Goal: Information Seeking & Learning: Learn about a topic

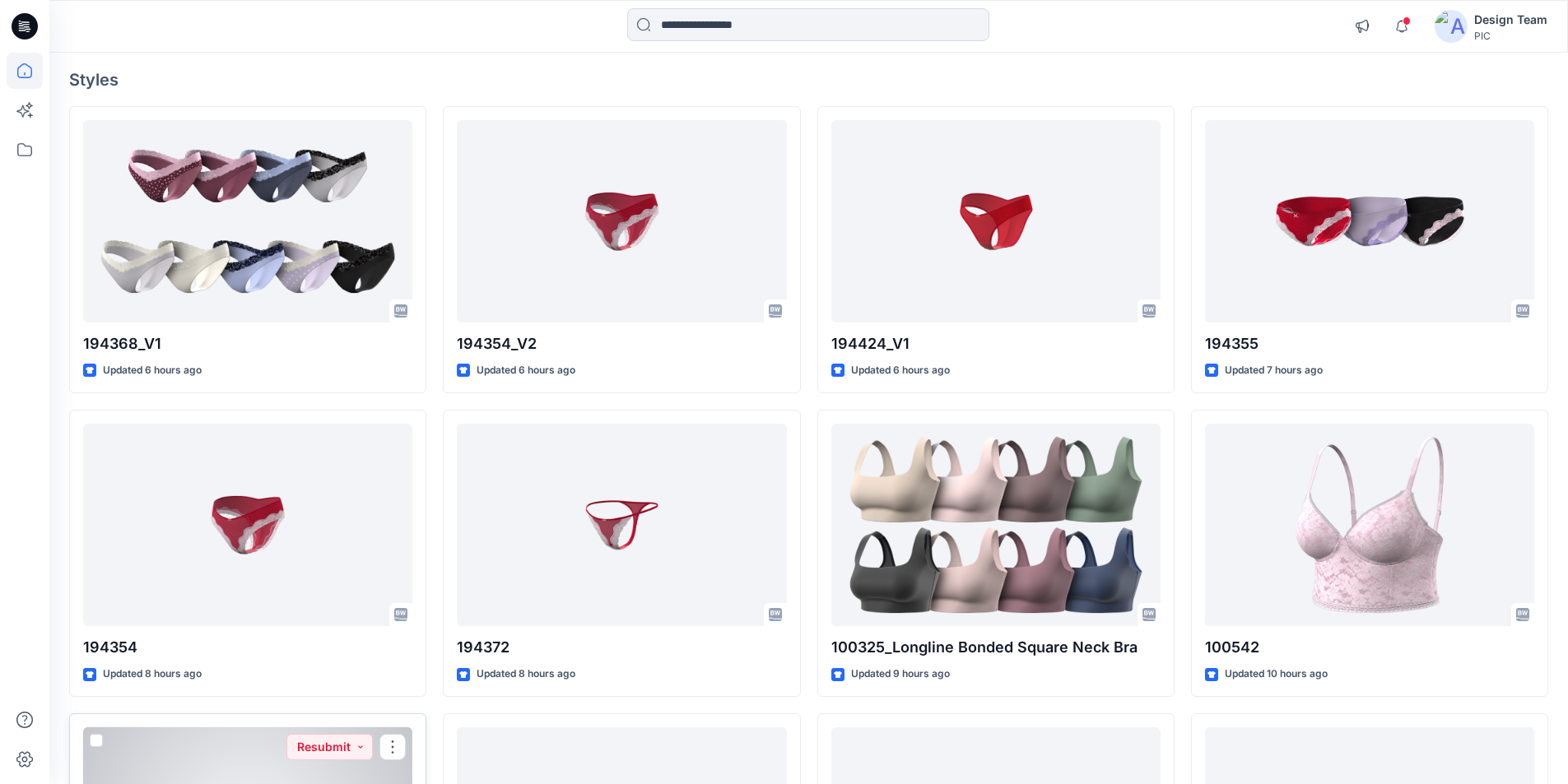
scroll to position [74, 0]
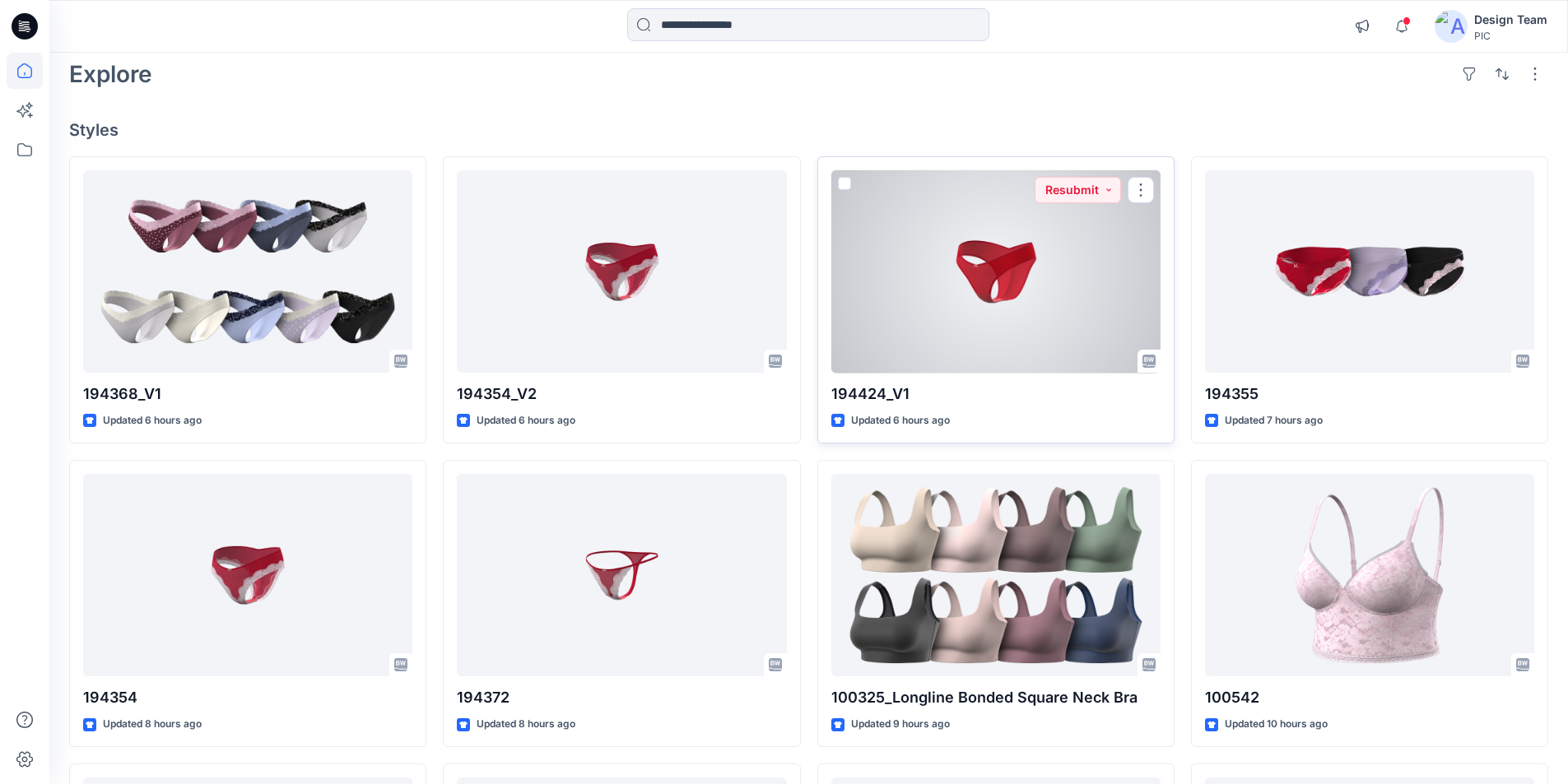
click at [999, 248] on div at bounding box center [996, 271] width 329 height 203
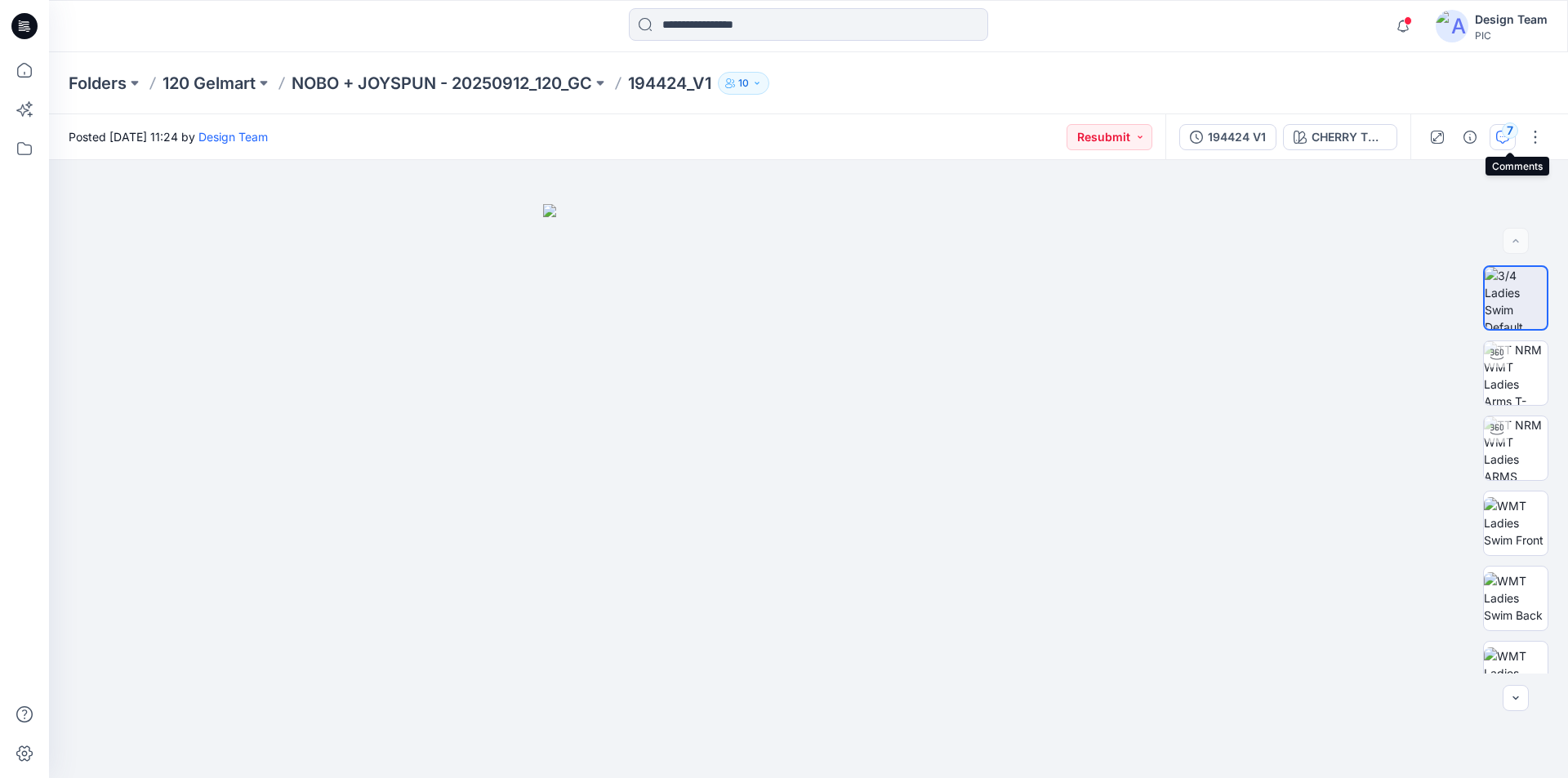
click at [1504, 130] on button "7" at bounding box center [1502, 137] width 26 height 26
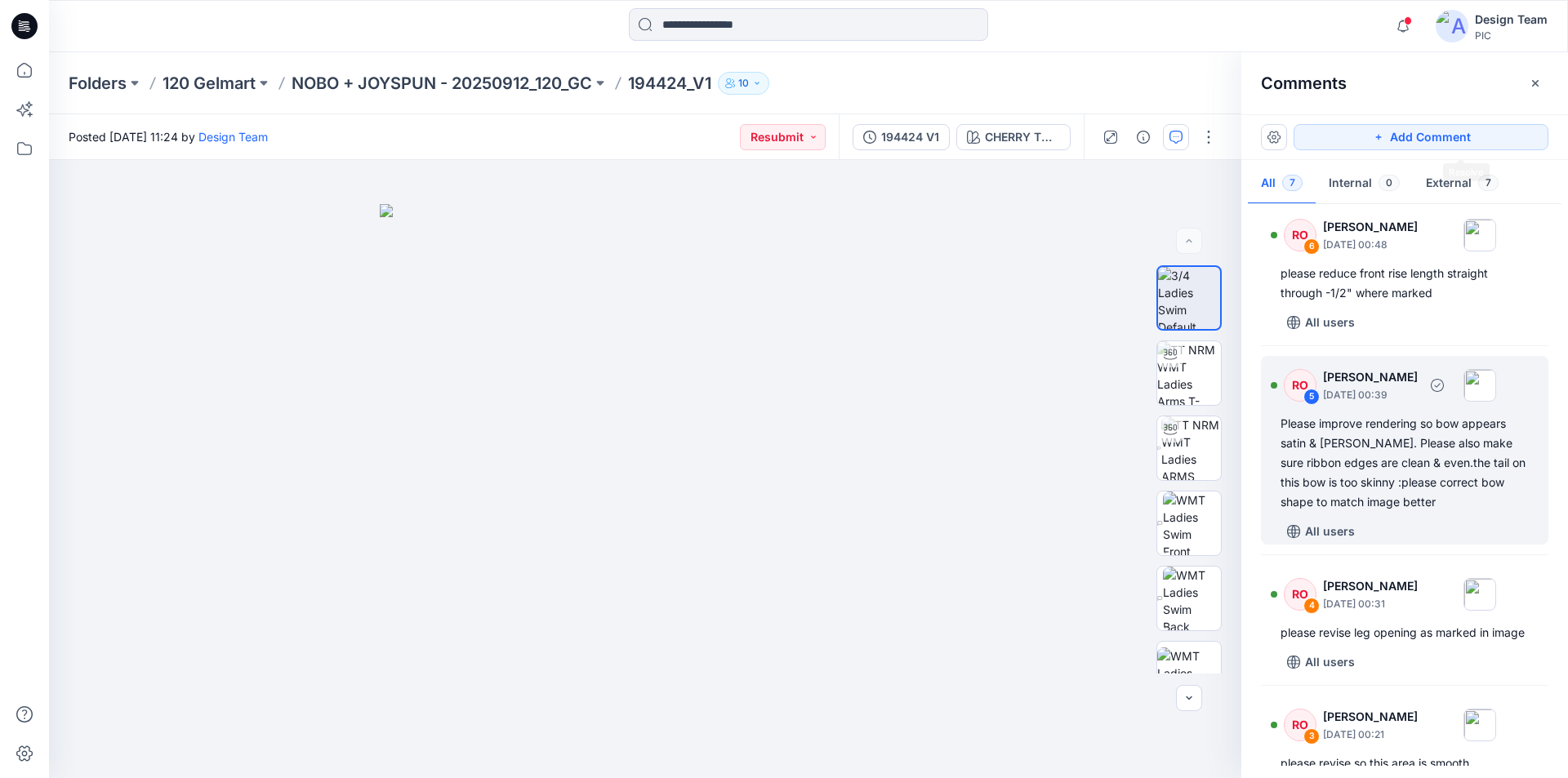
scroll to position [473, 0]
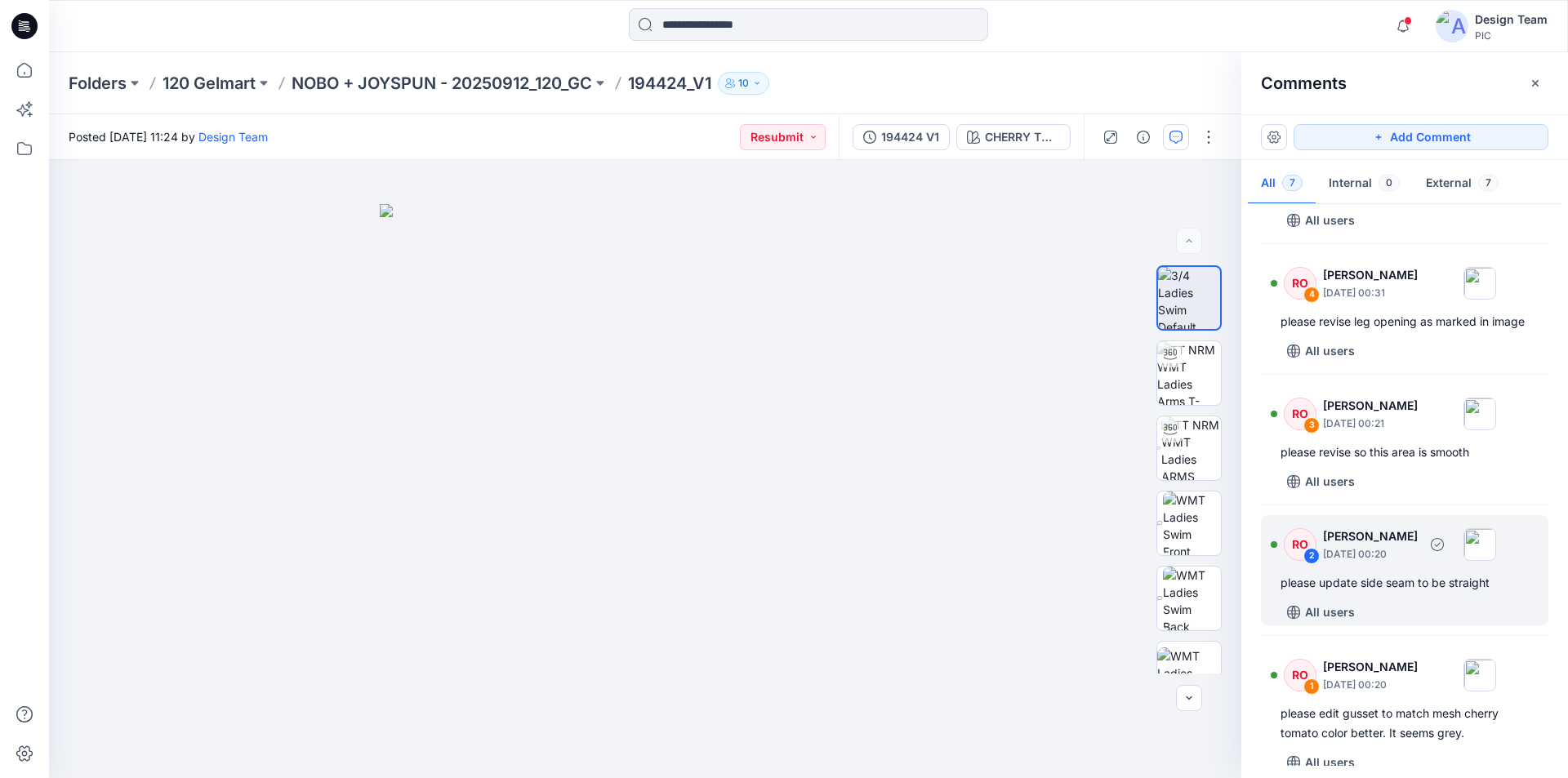
click at [1407, 573] on div "please update side seam to be straight" at bounding box center [1405, 582] width 248 height 19
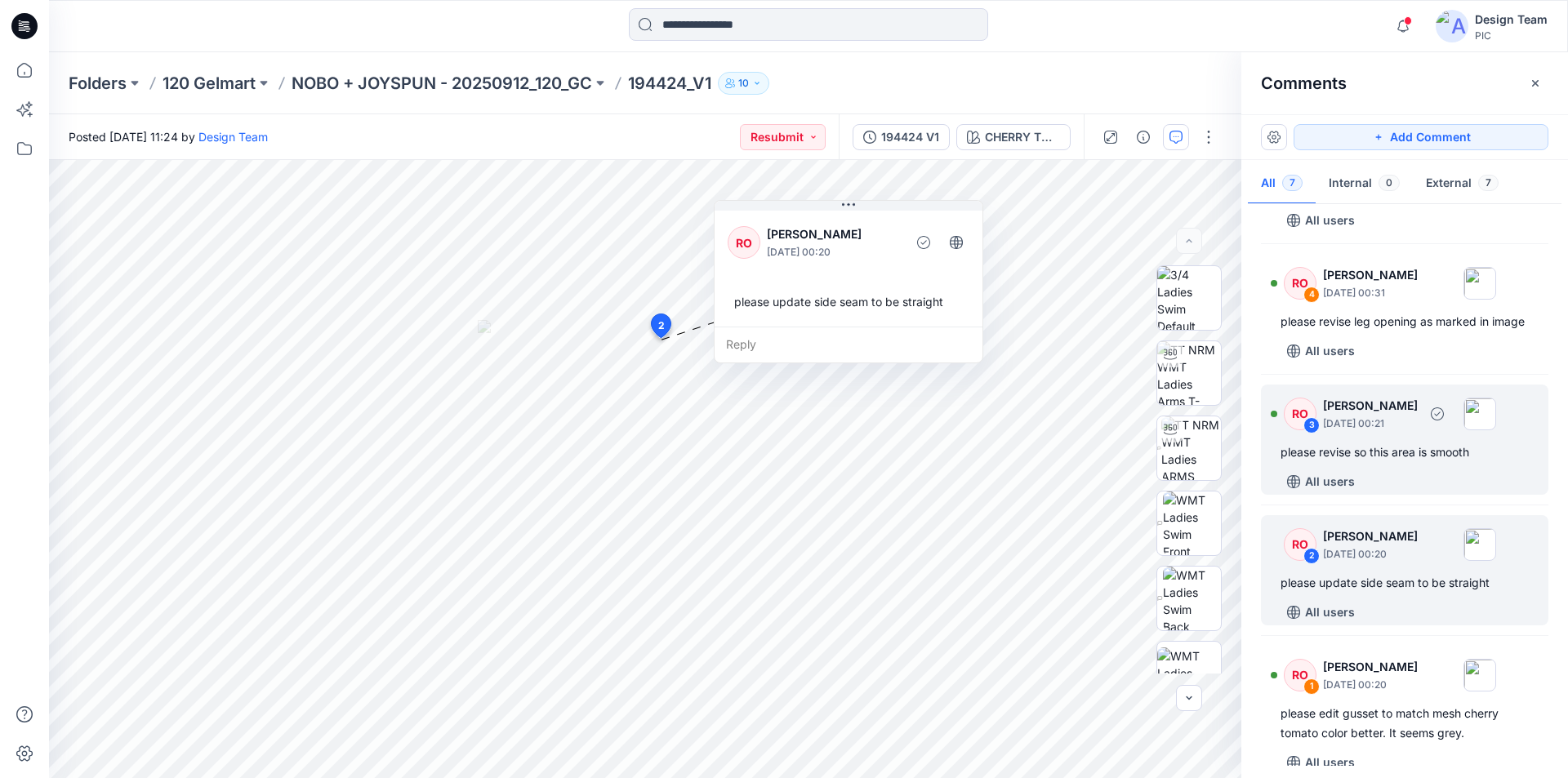
click at [1430, 442] on div "please revise so this area is smooth" at bounding box center [1405, 451] width 248 height 19
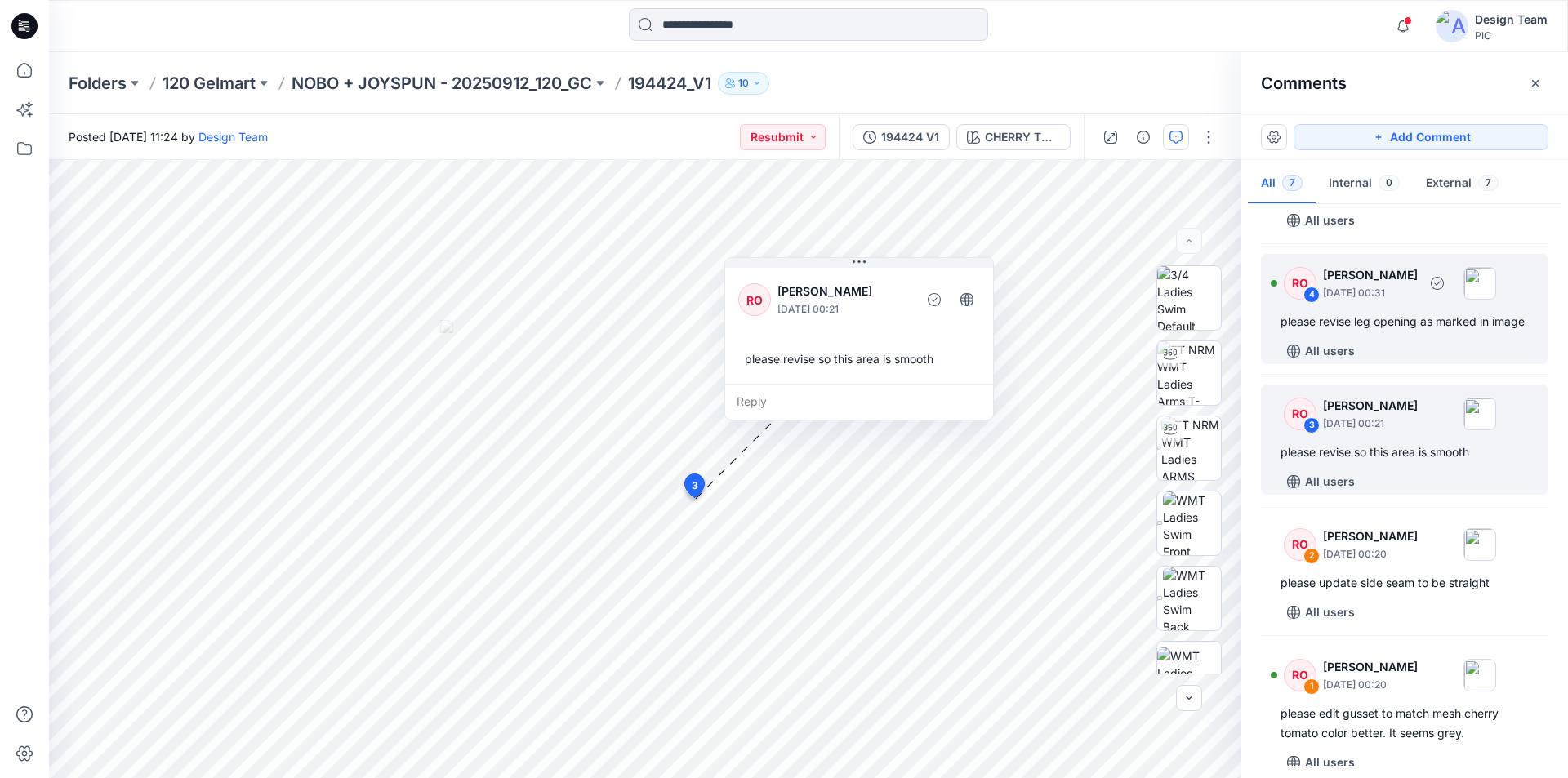
click at [1450, 312] on div "please revise leg opening as marked in image" at bounding box center [1405, 321] width 248 height 19
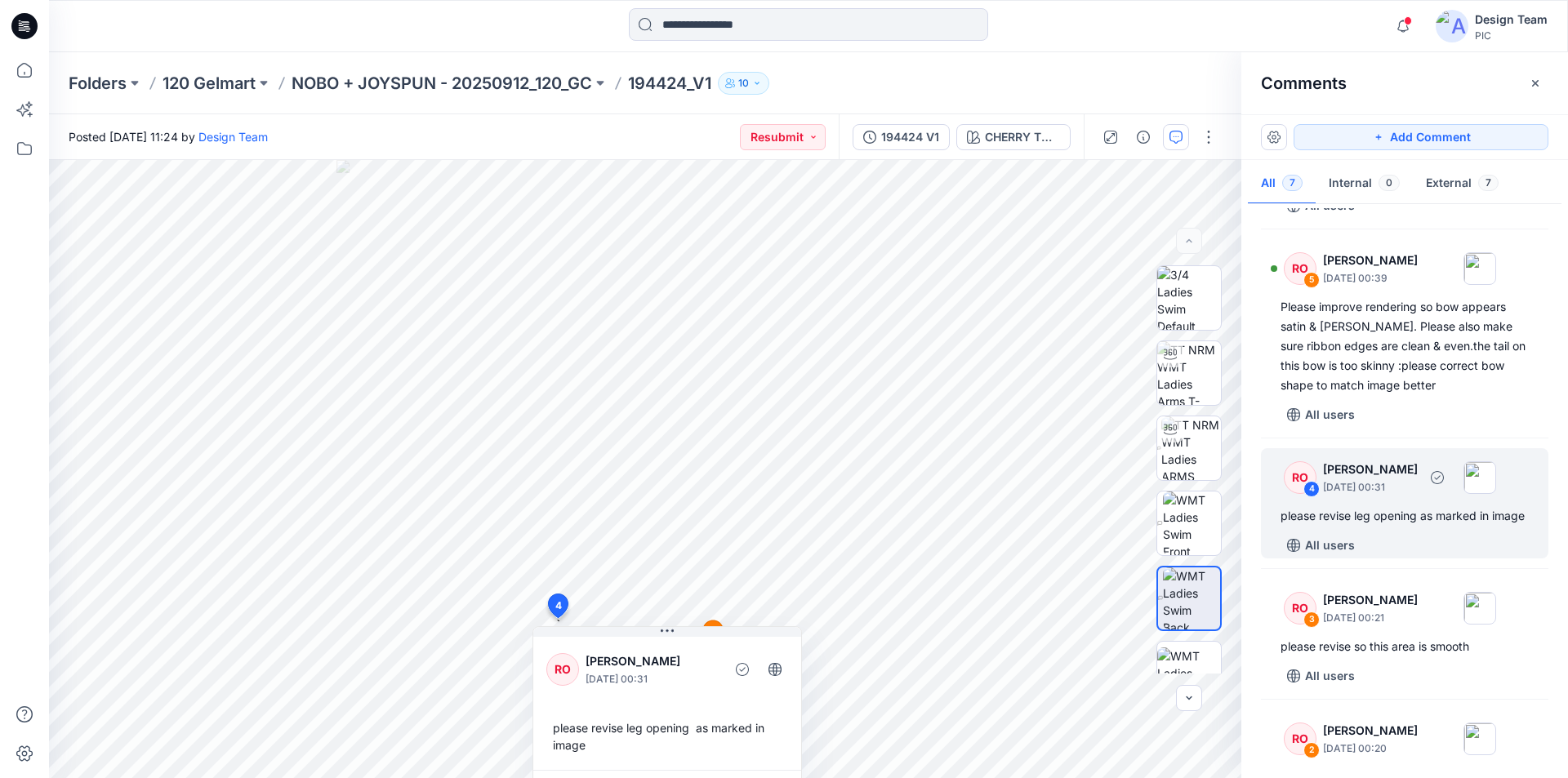
scroll to position [229, 0]
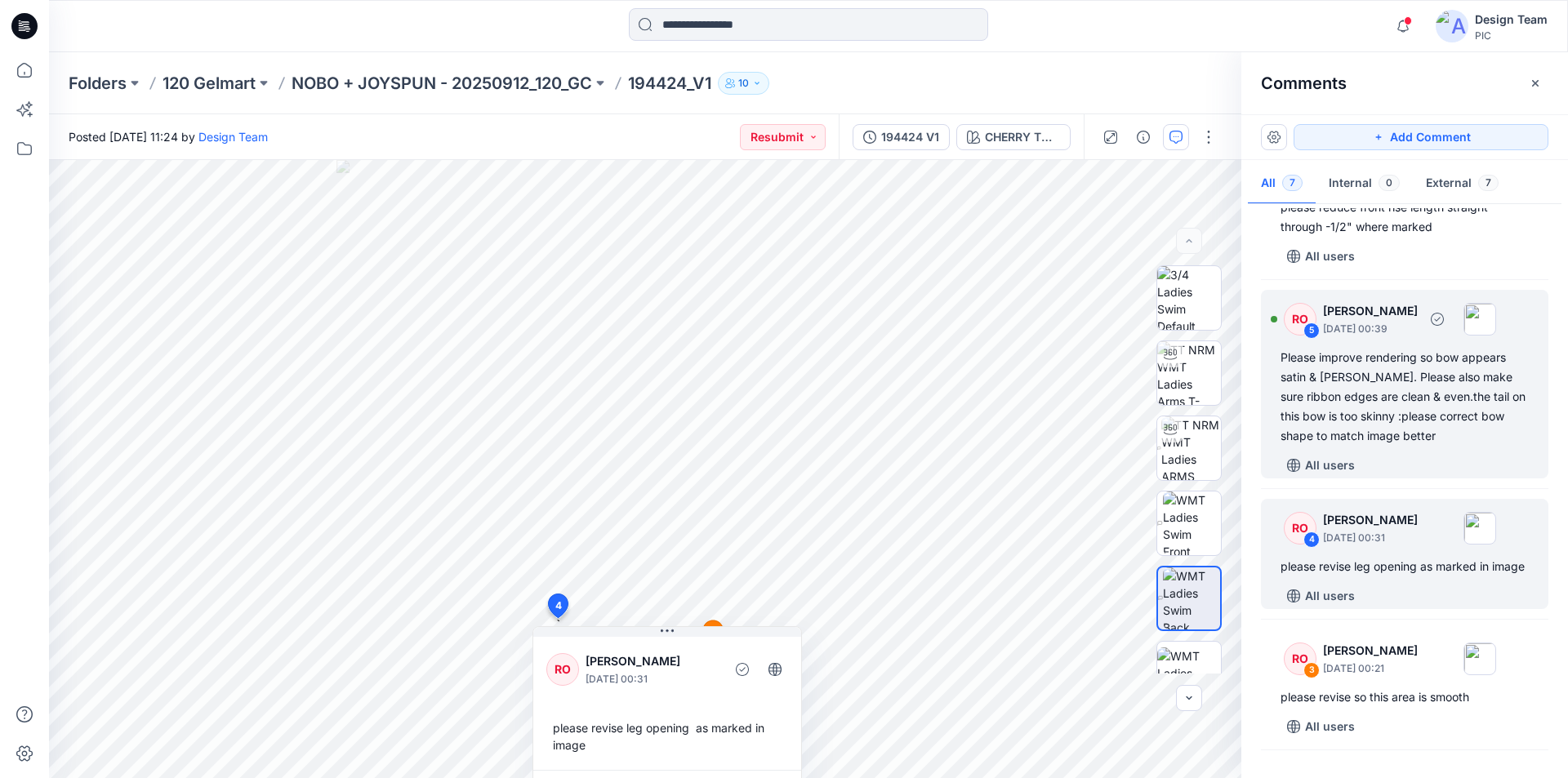
click at [1415, 383] on div "Please improve rendering so bow appears satin & [PERSON_NAME]. Please also make…" at bounding box center [1405, 396] width 248 height 98
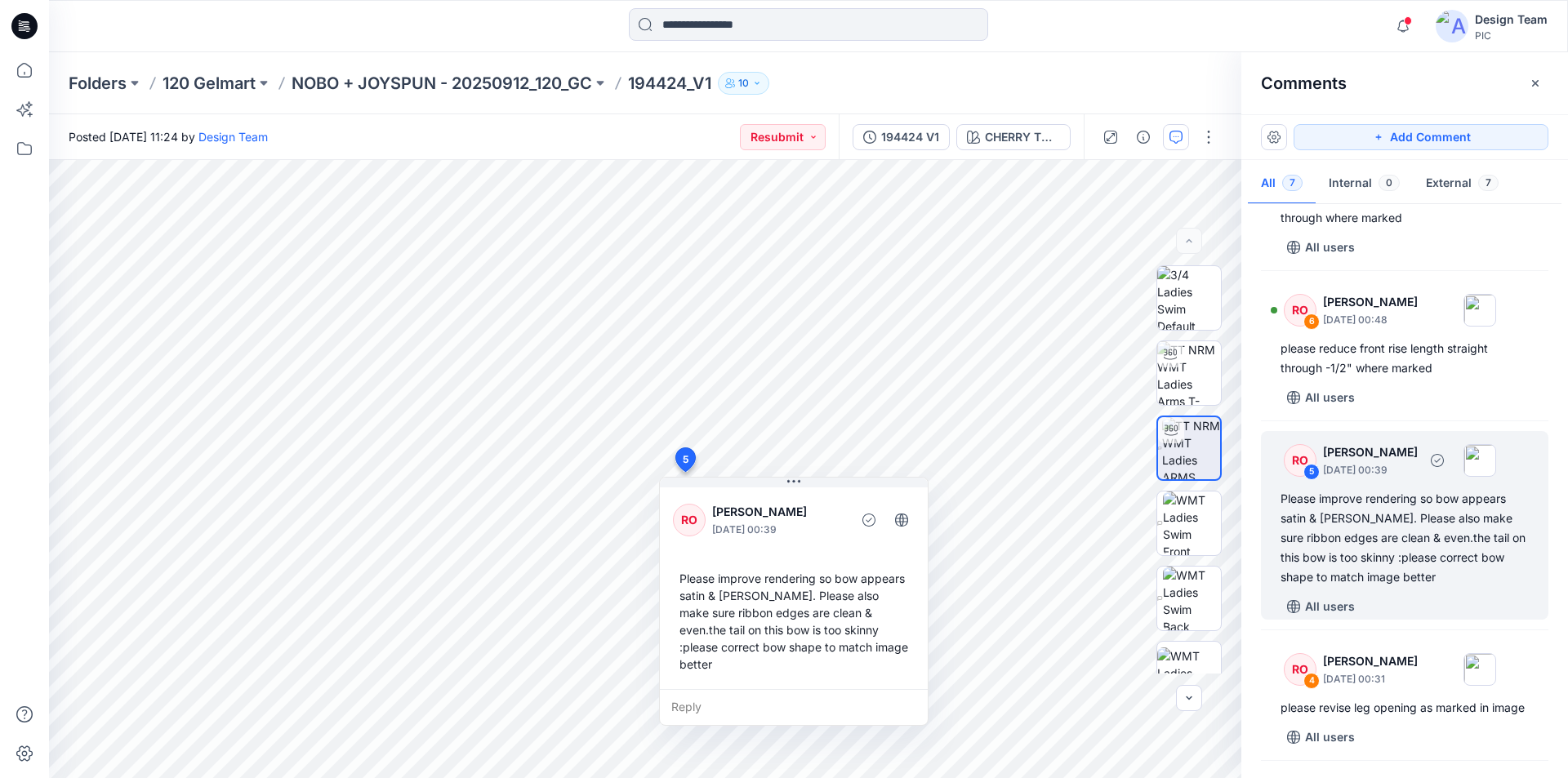
scroll to position [66, 0]
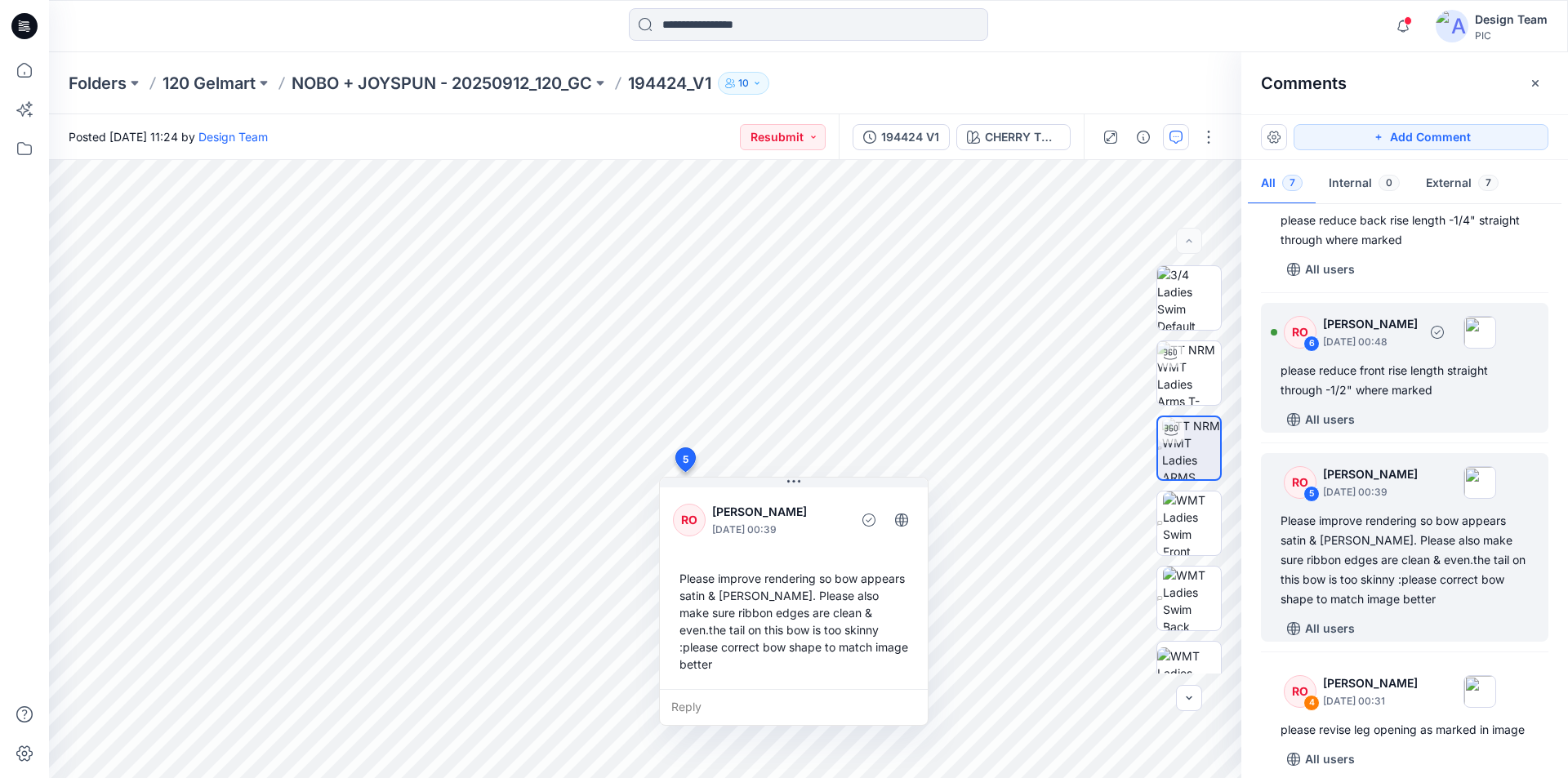
click at [1416, 384] on div "please reduce front rise length straight through -1/2" where marked" at bounding box center [1405, 380] width 248 height 39
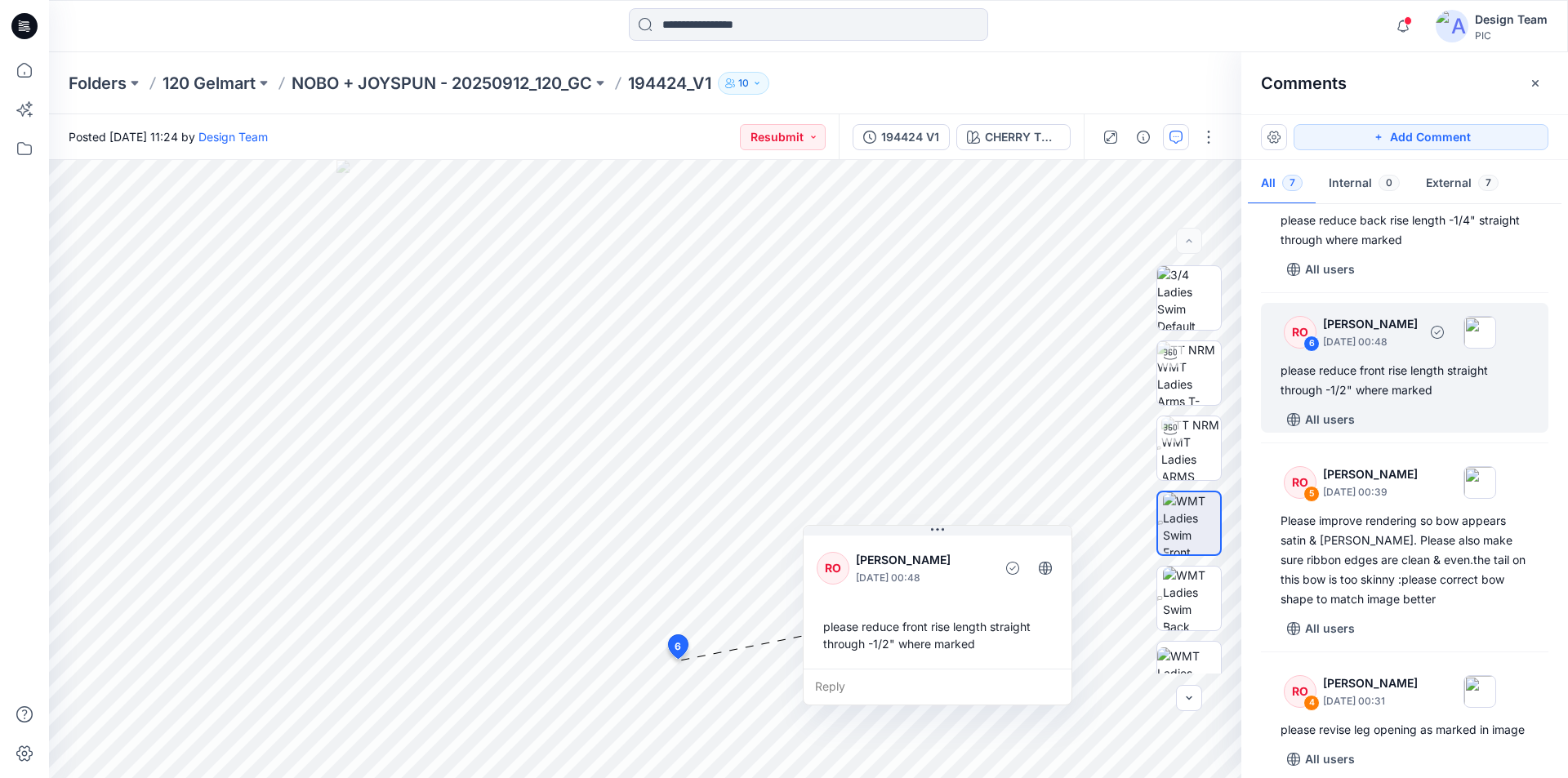
scroll to position [0, 0]
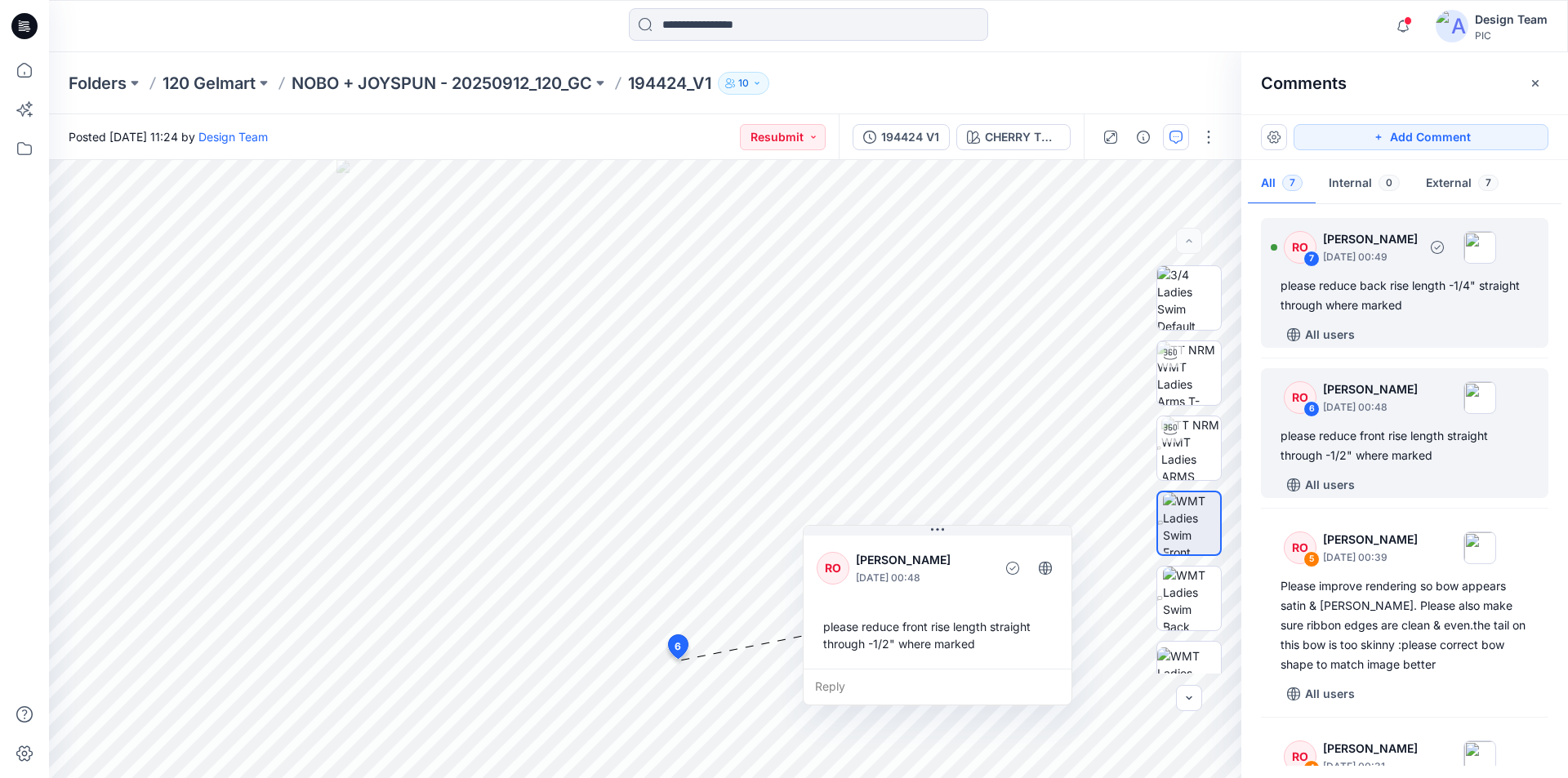
click at [1422, 286] on div "please reduce back rise length -1/4" straight through where marked" at bounding box center [1405, 296] width 248 height 39
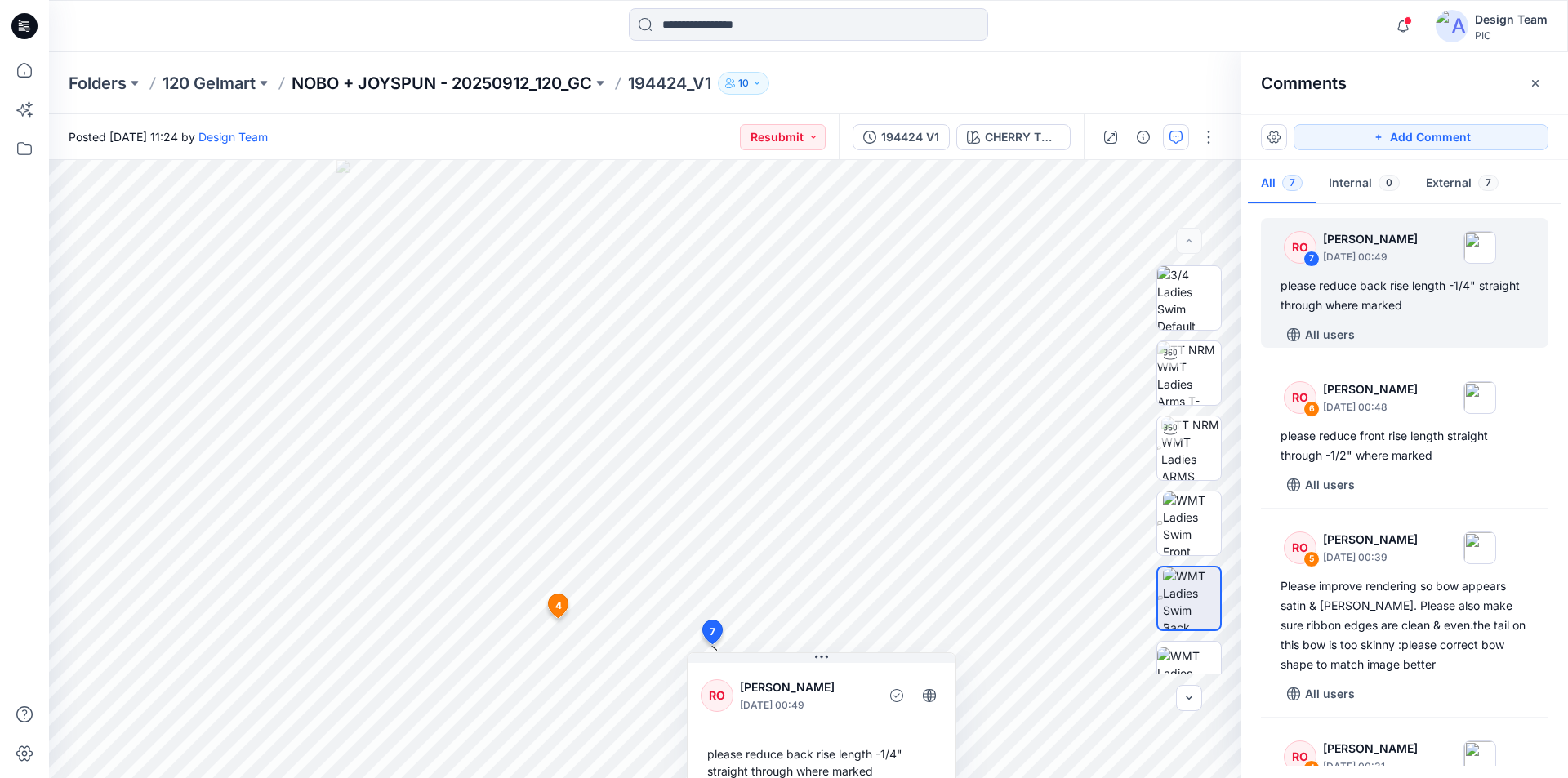
click at [347, 79] on p "NOBO + JOYSPUN - 20250912_120_GC" at bounding box center [441, 83] width 300 height 23
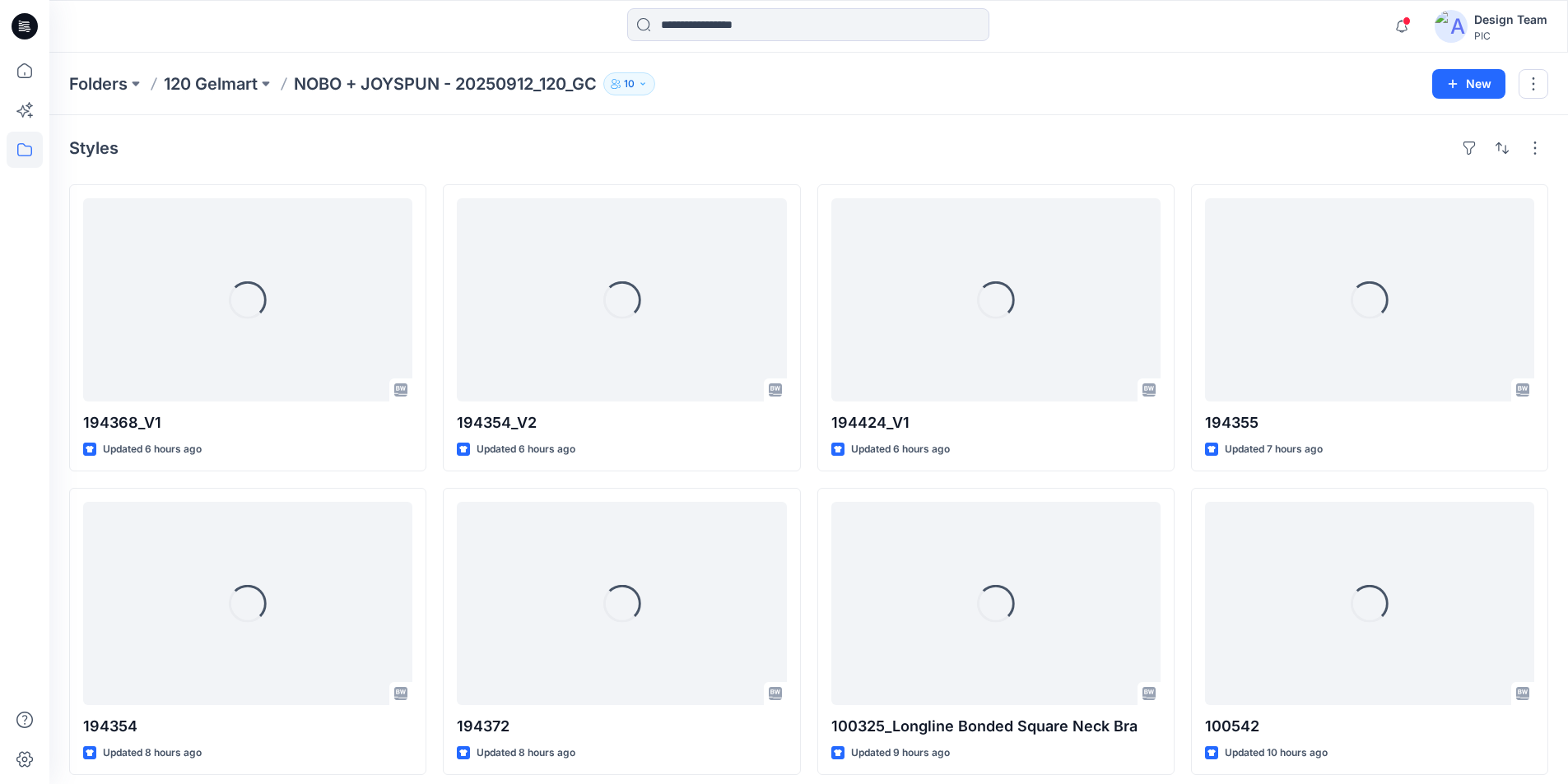
click at [24, 20] on icon at bounding box center [25, 26] width 27 height 27
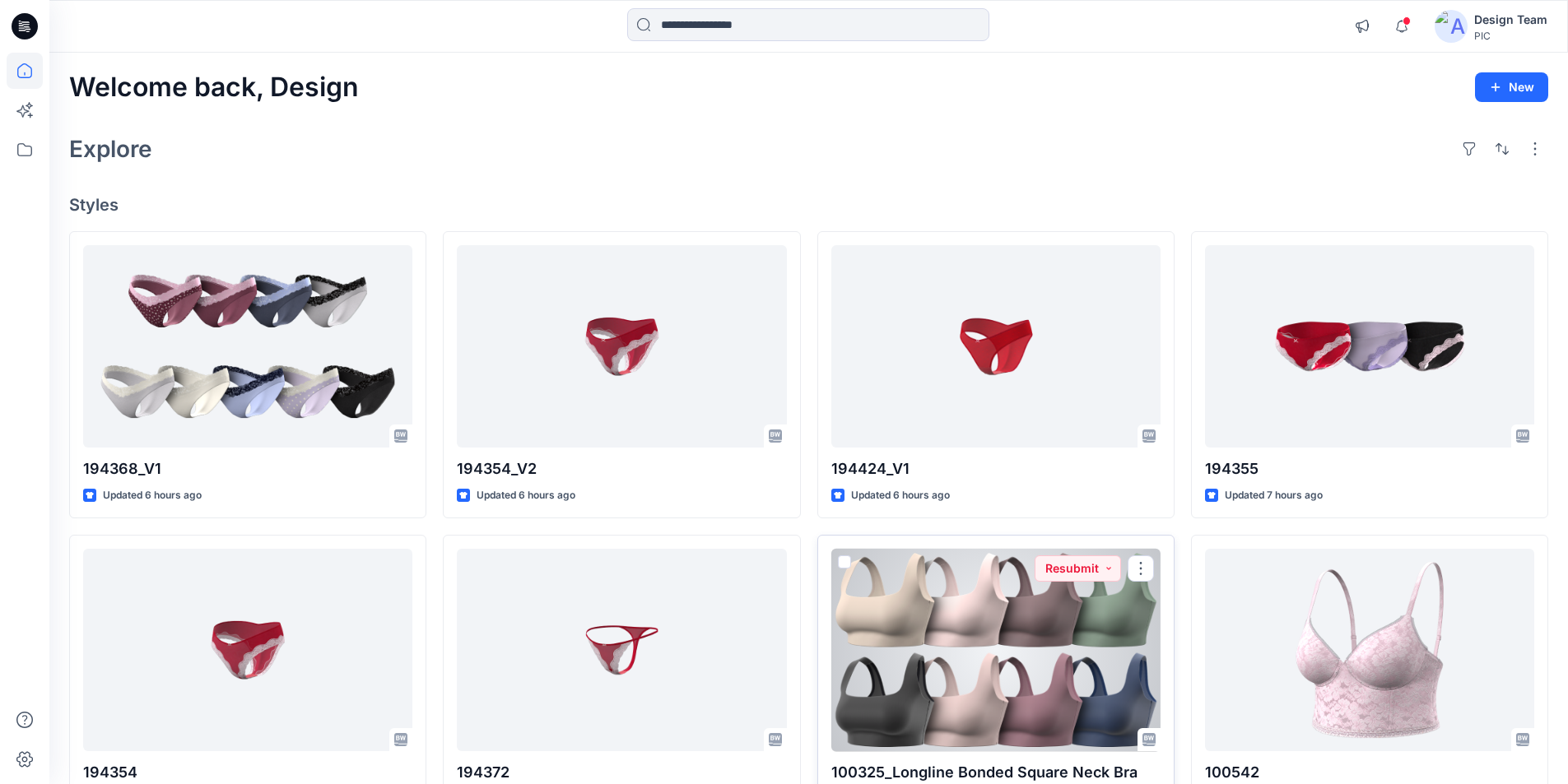
click at [1042, 614] on div at bounding box center [996, 650] width 329 height 203
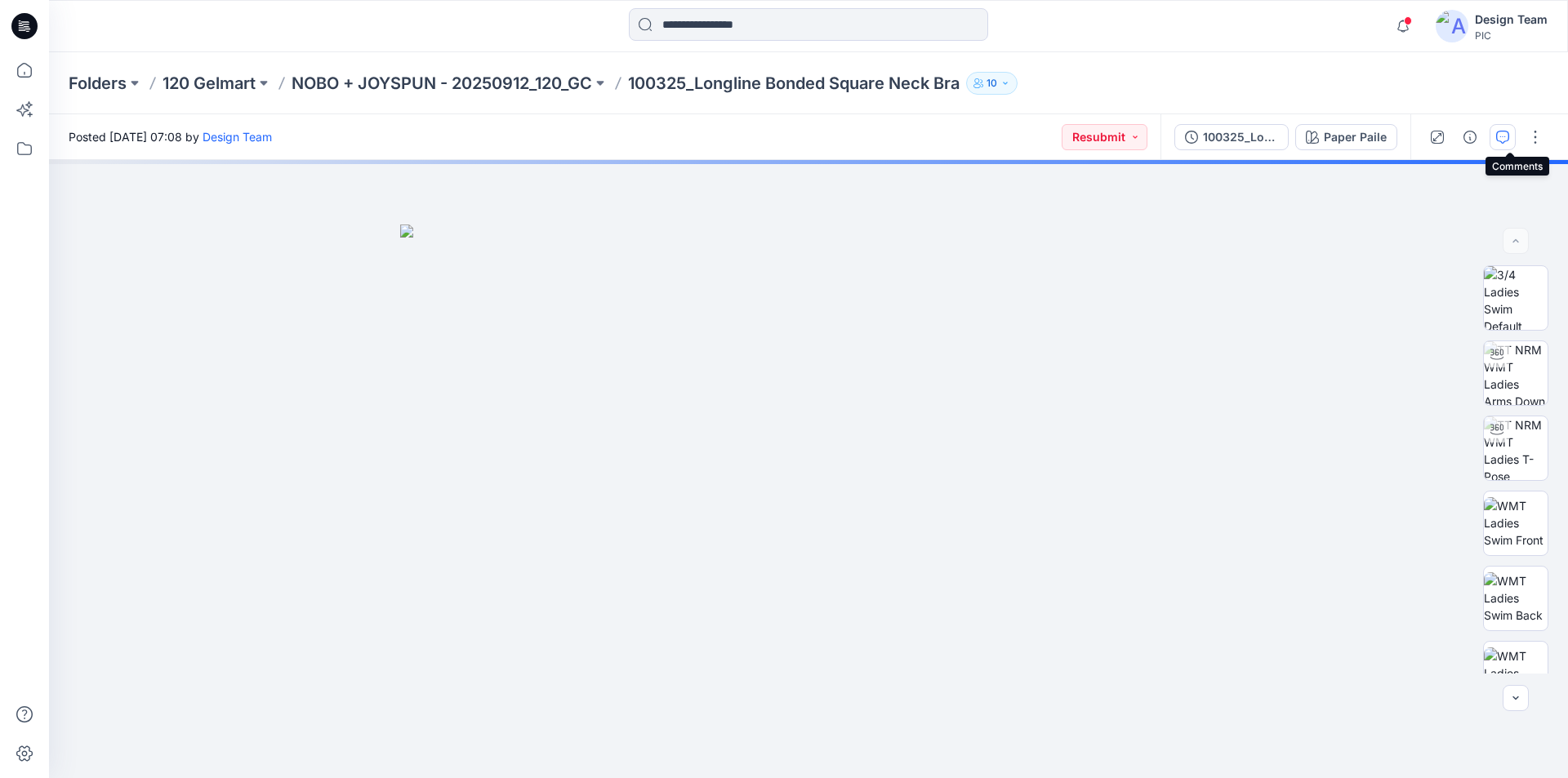
click at [1506, 138] on icon "button" at bounding box center [1502, 137] width 13 height 13
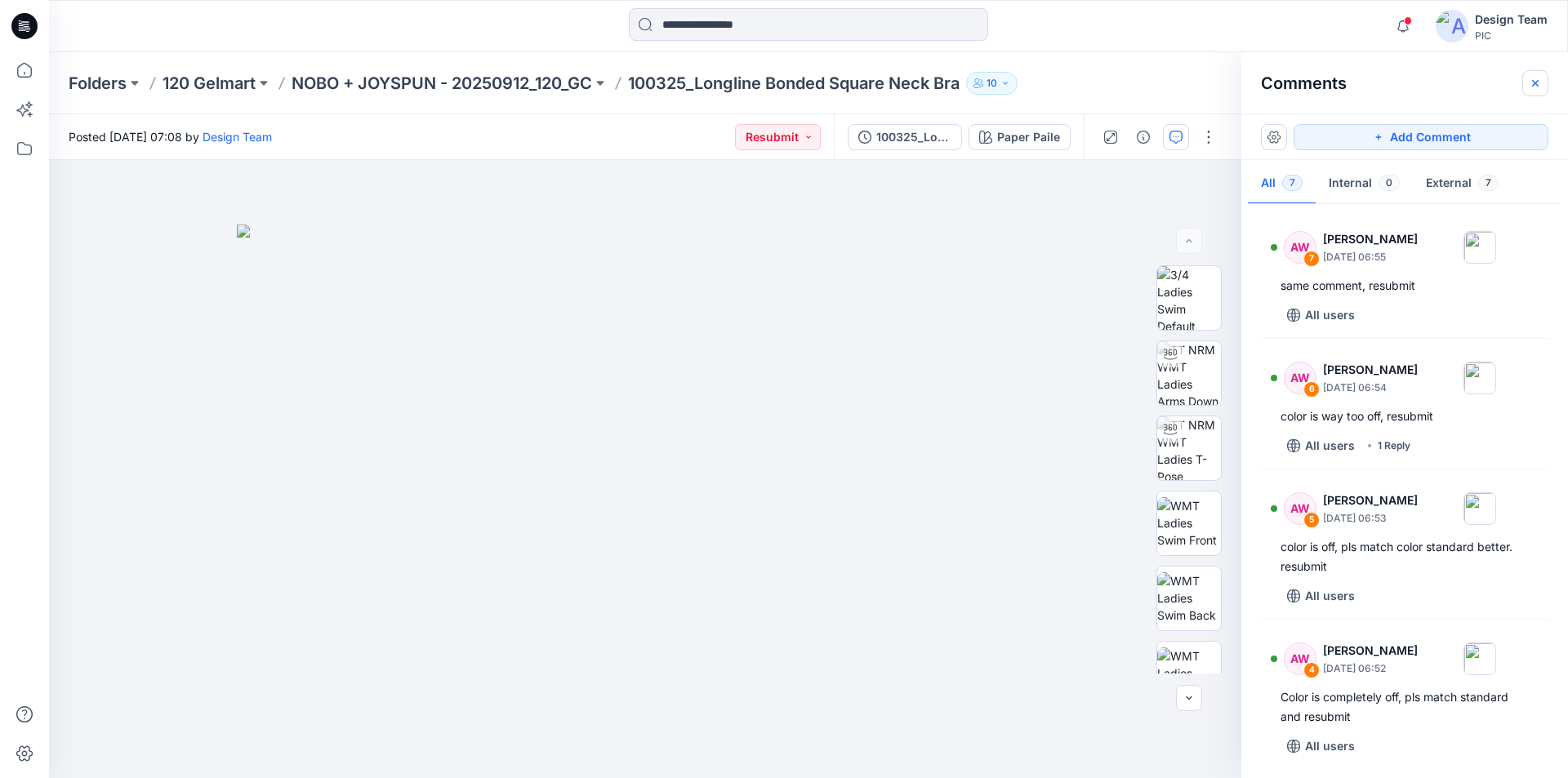
click at [1540, 83] on button "button" at bounding box center [1535, 83] width 26 height 26
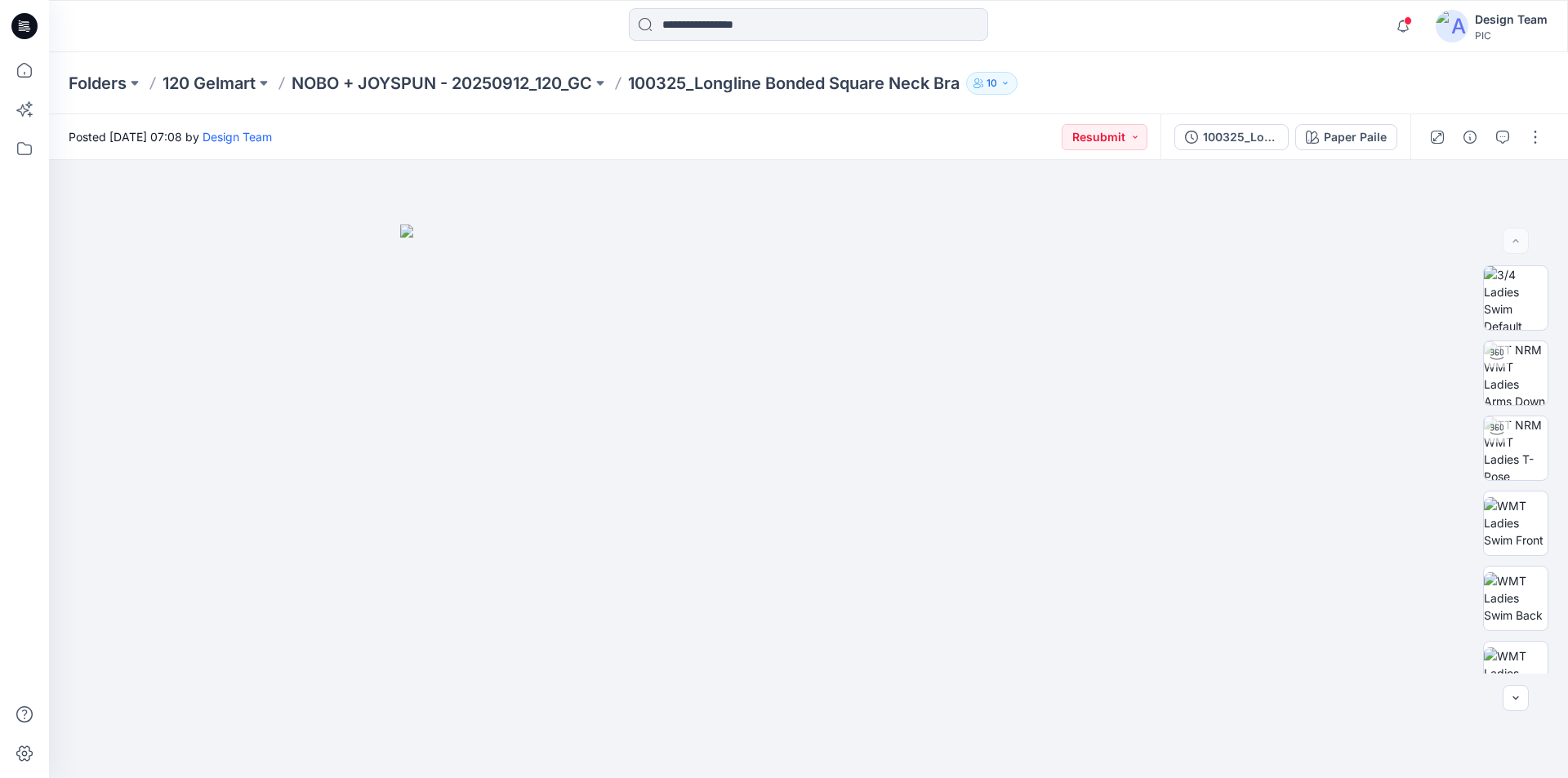
click at [25, 22] on icon at bounding box center [25, 21] width 8 height 1
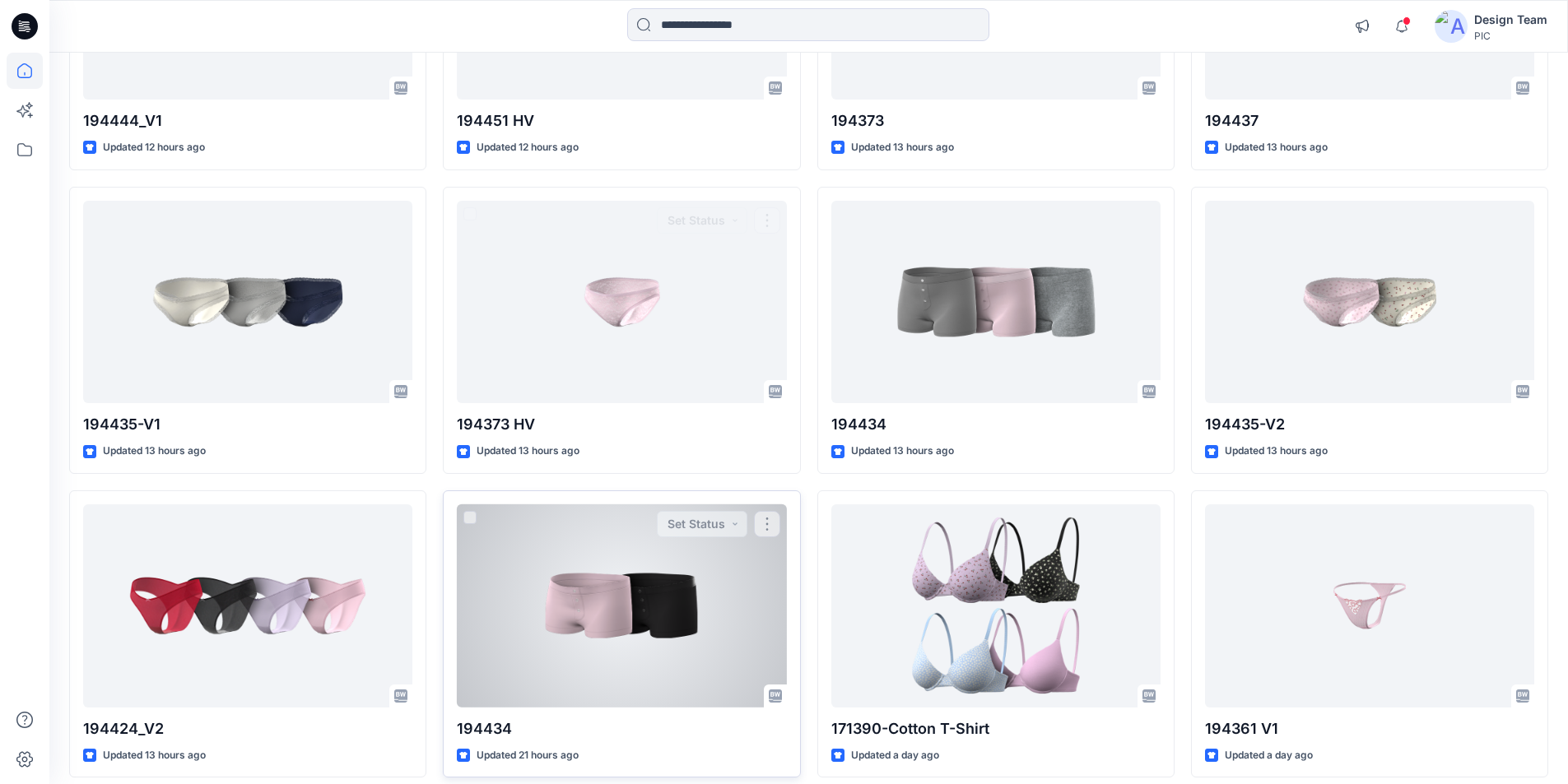
scroll to position [1924, 0]
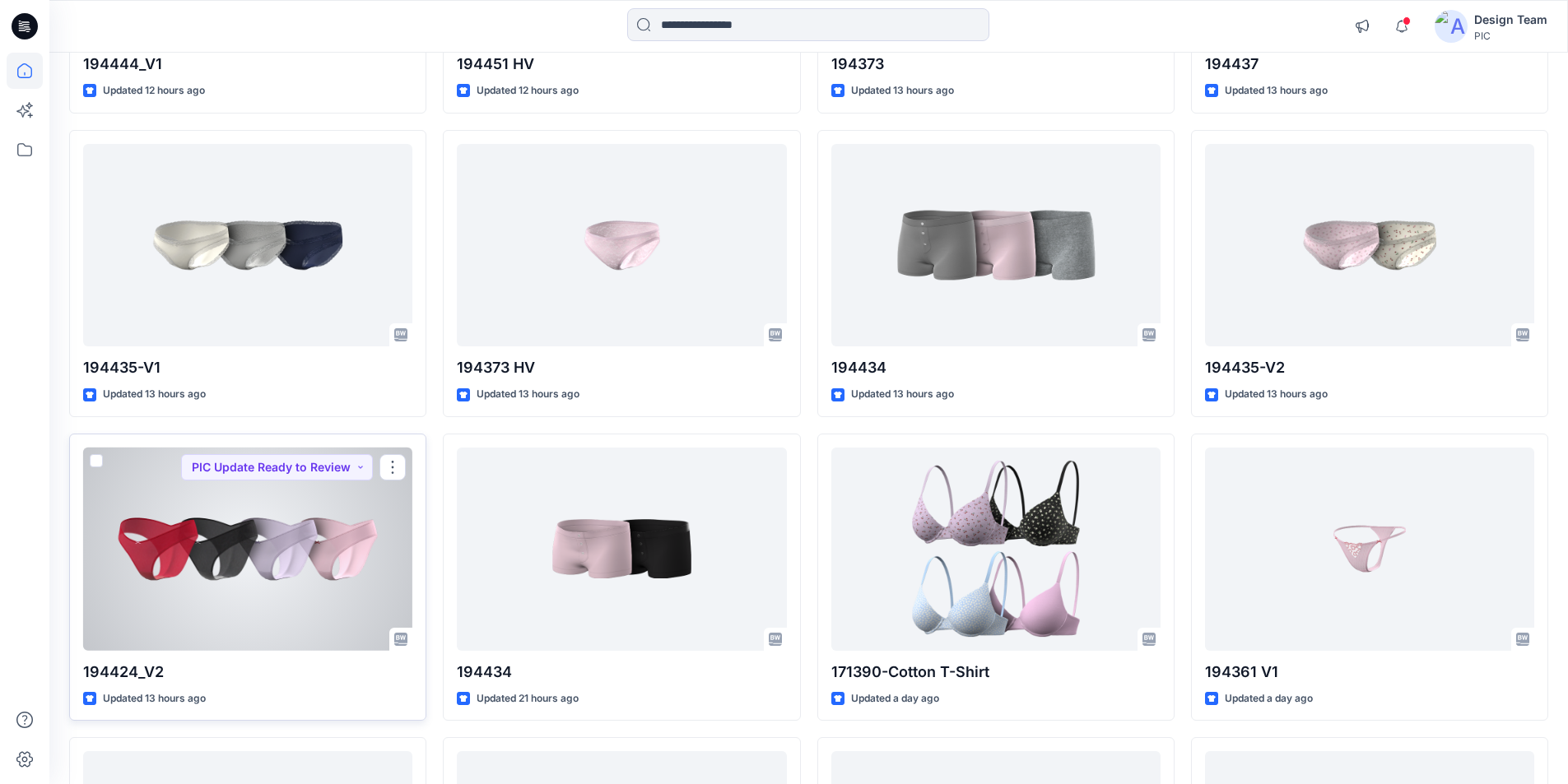
click at [299, 448] on div at bounding box center [247, 549] width 329 height 203
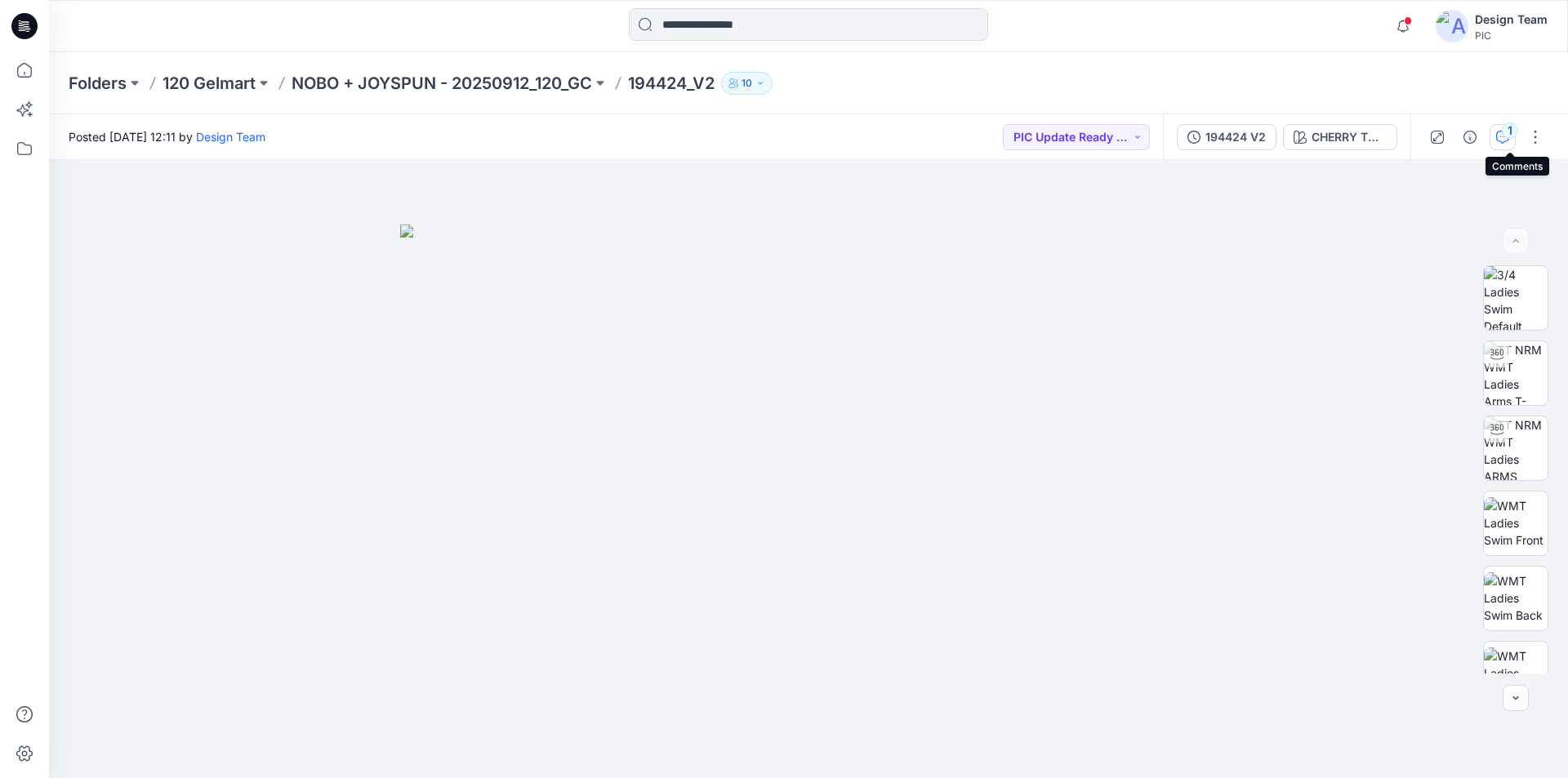
click at [1508, 140] on icon "button" at bounding box center [1502, 137] width 13 height 13
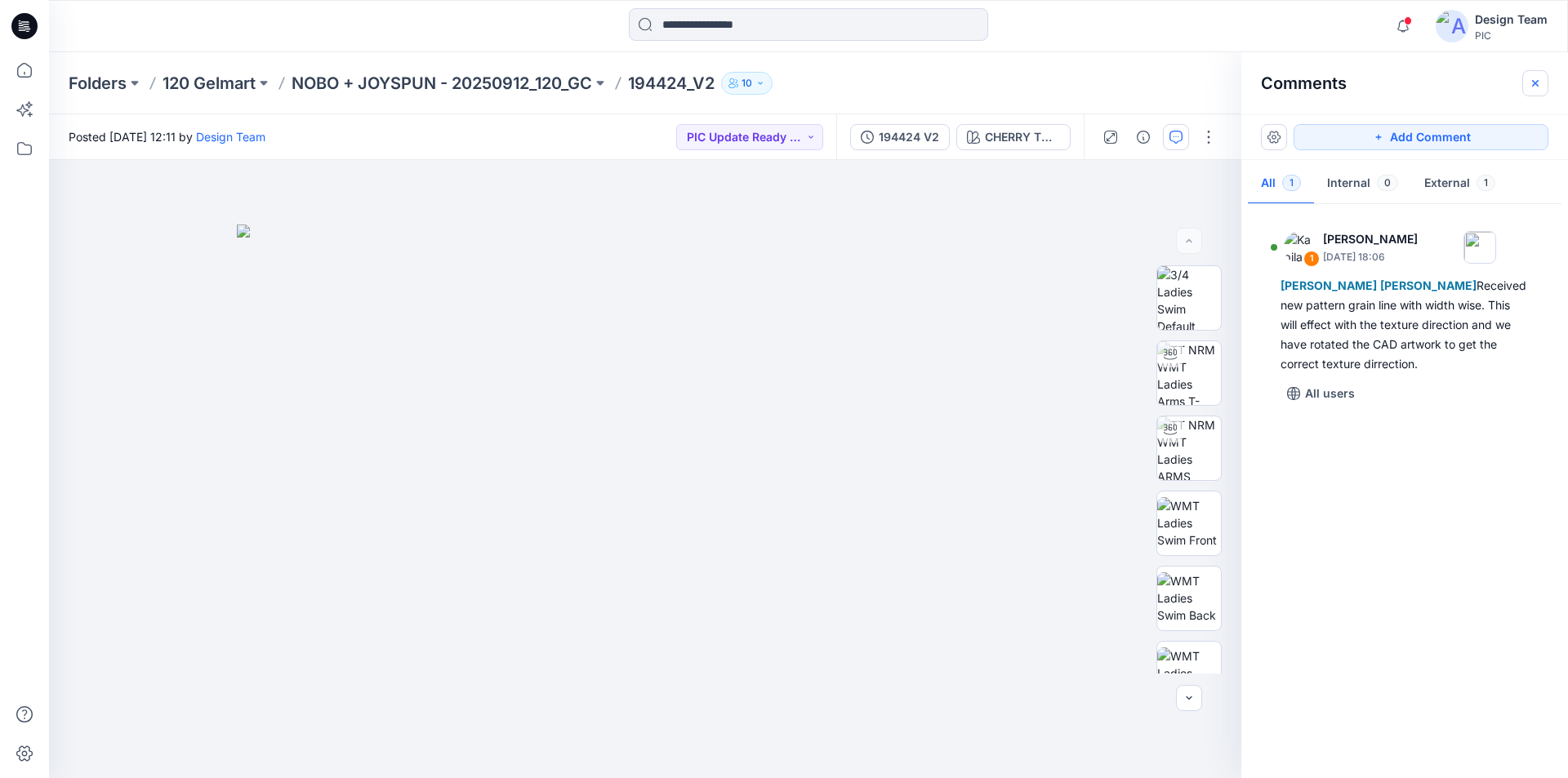
click at [1531, 79] on icon "button" at bounding box center [1535, 83] width 13 height 13
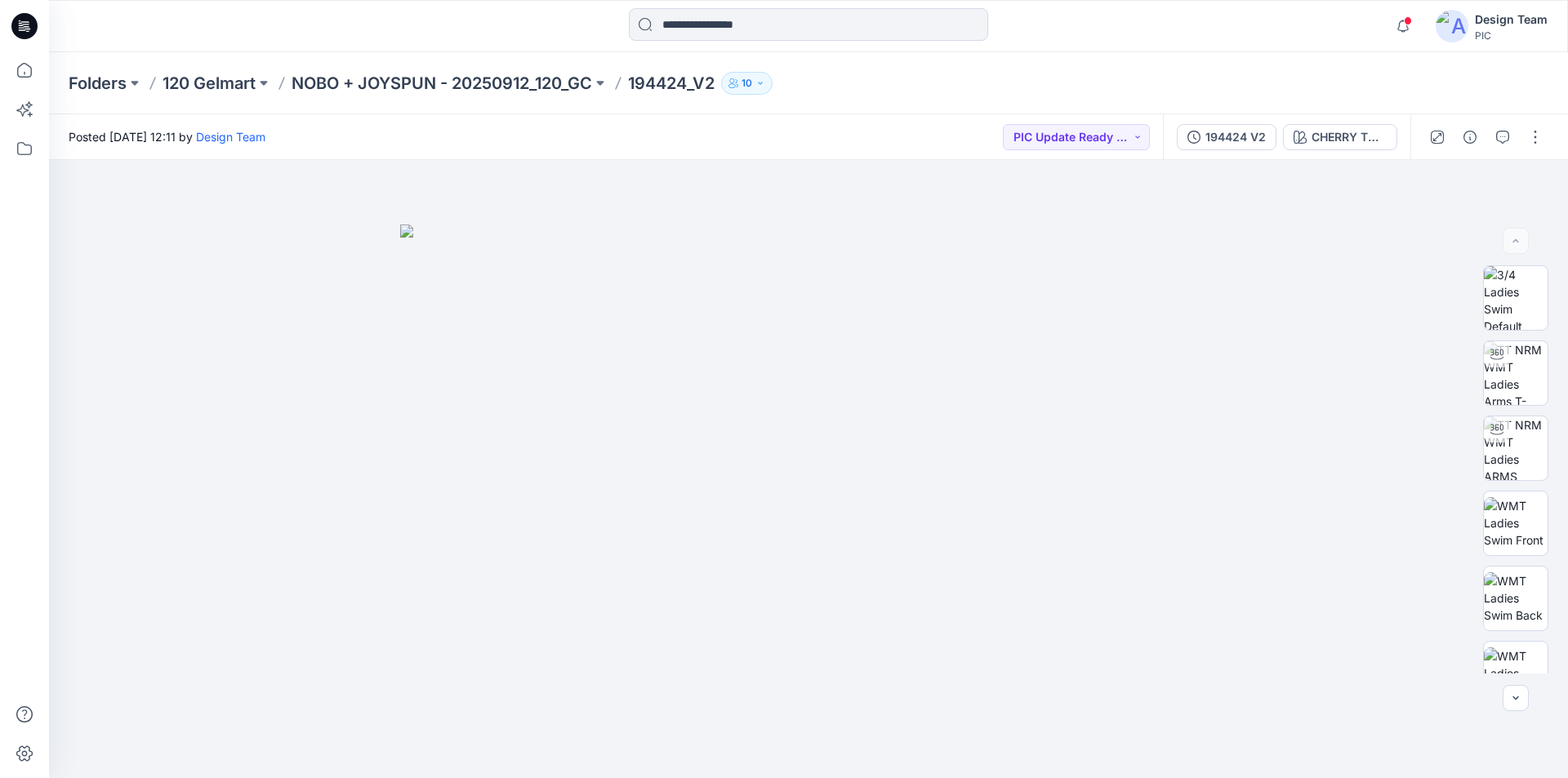
click at [19, 22] on icon at bounding box center [25, 26] width 26 height 26
